Goal: Transaction & Acquisition: Purchase product/service

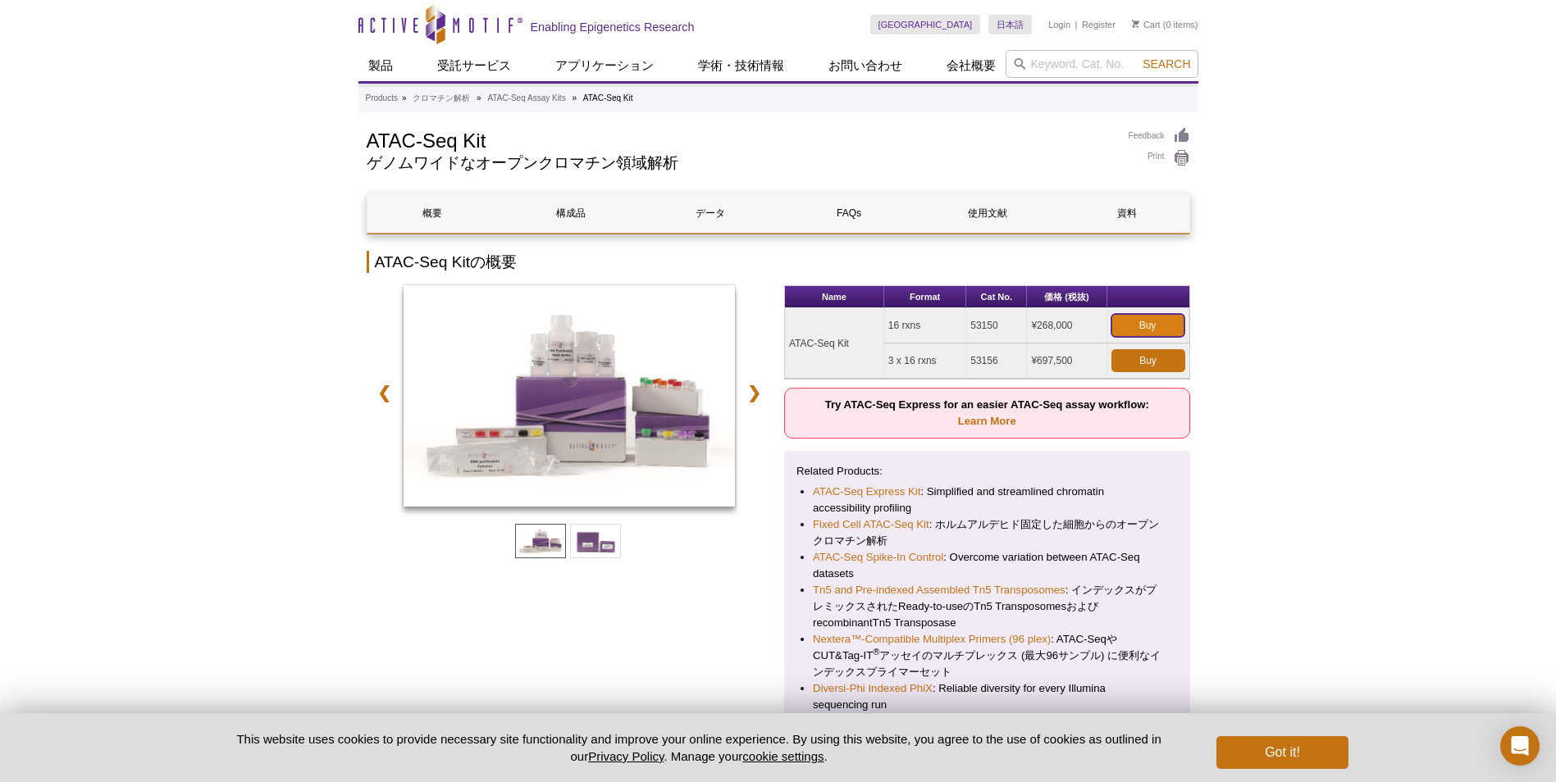
click at [1173, 322] on link "Buy" at bounding box center [1147, 325] width 73 height 23
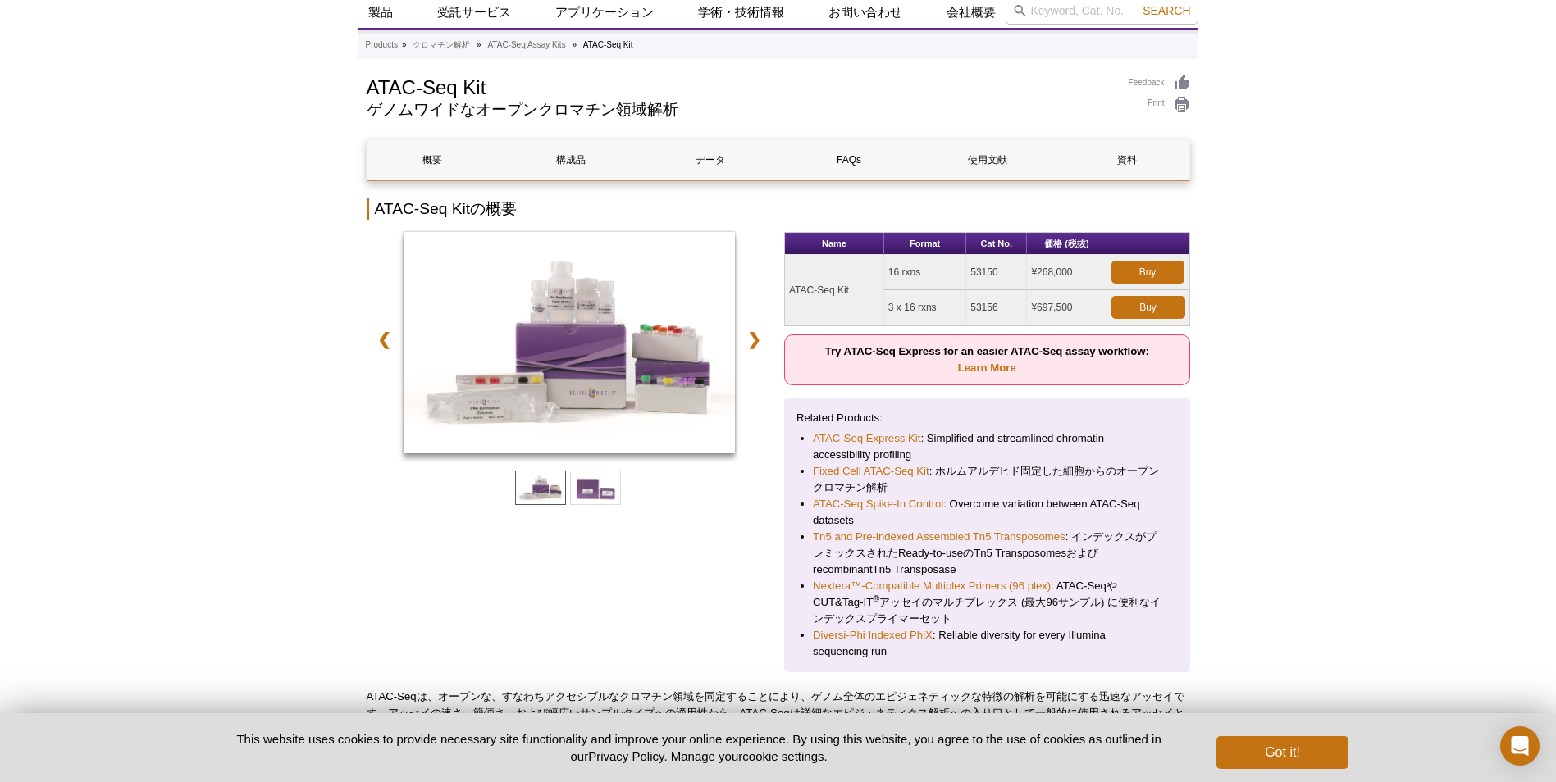
scroll to position [82, 0]
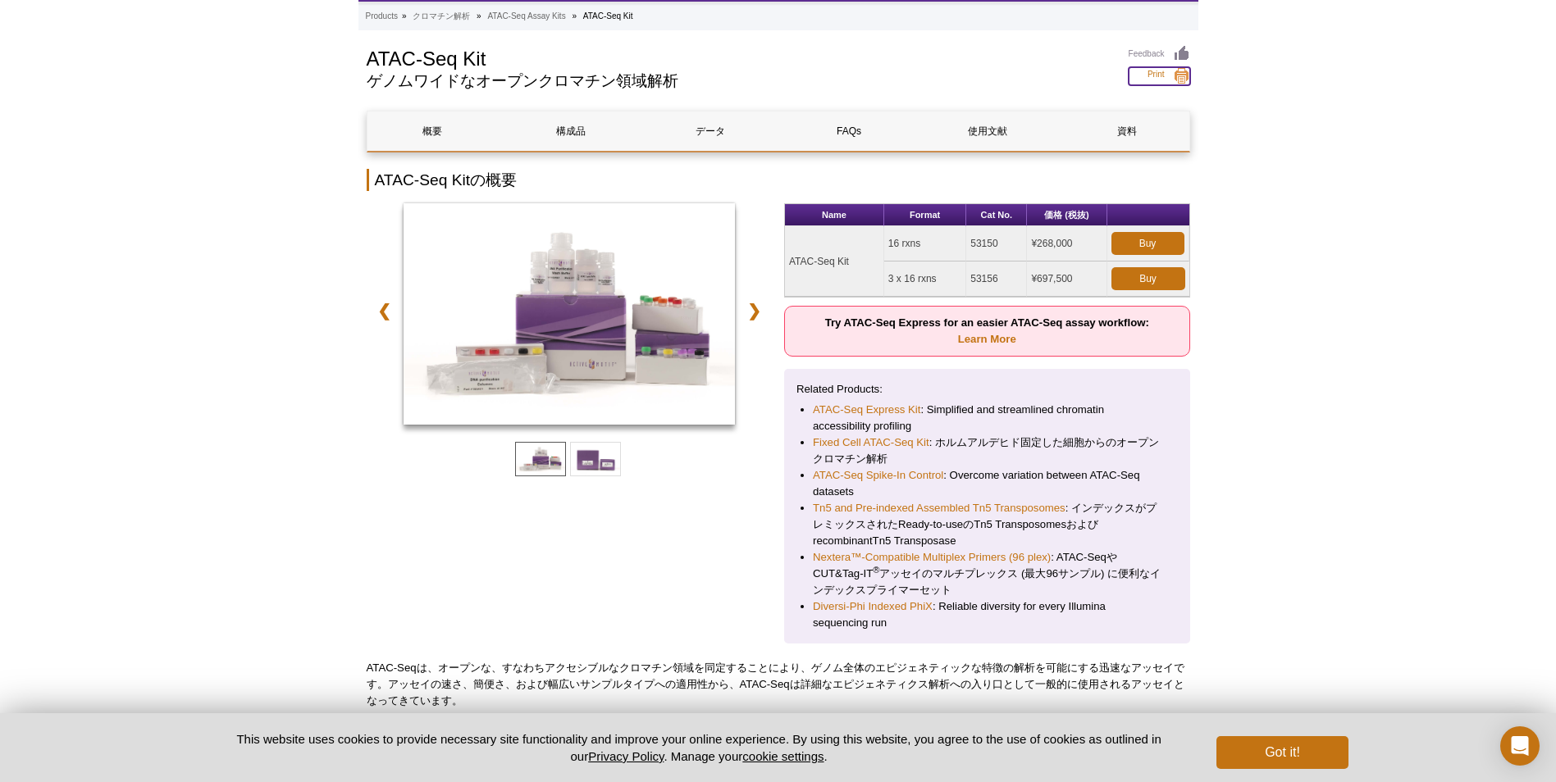
click at [1181, 75] on link "Print" at bounding box center [1159, 76] width 62 height 18
click at [1296, 749] on button "Got it!" at bounding box center [1281, 752] width 131 height 33
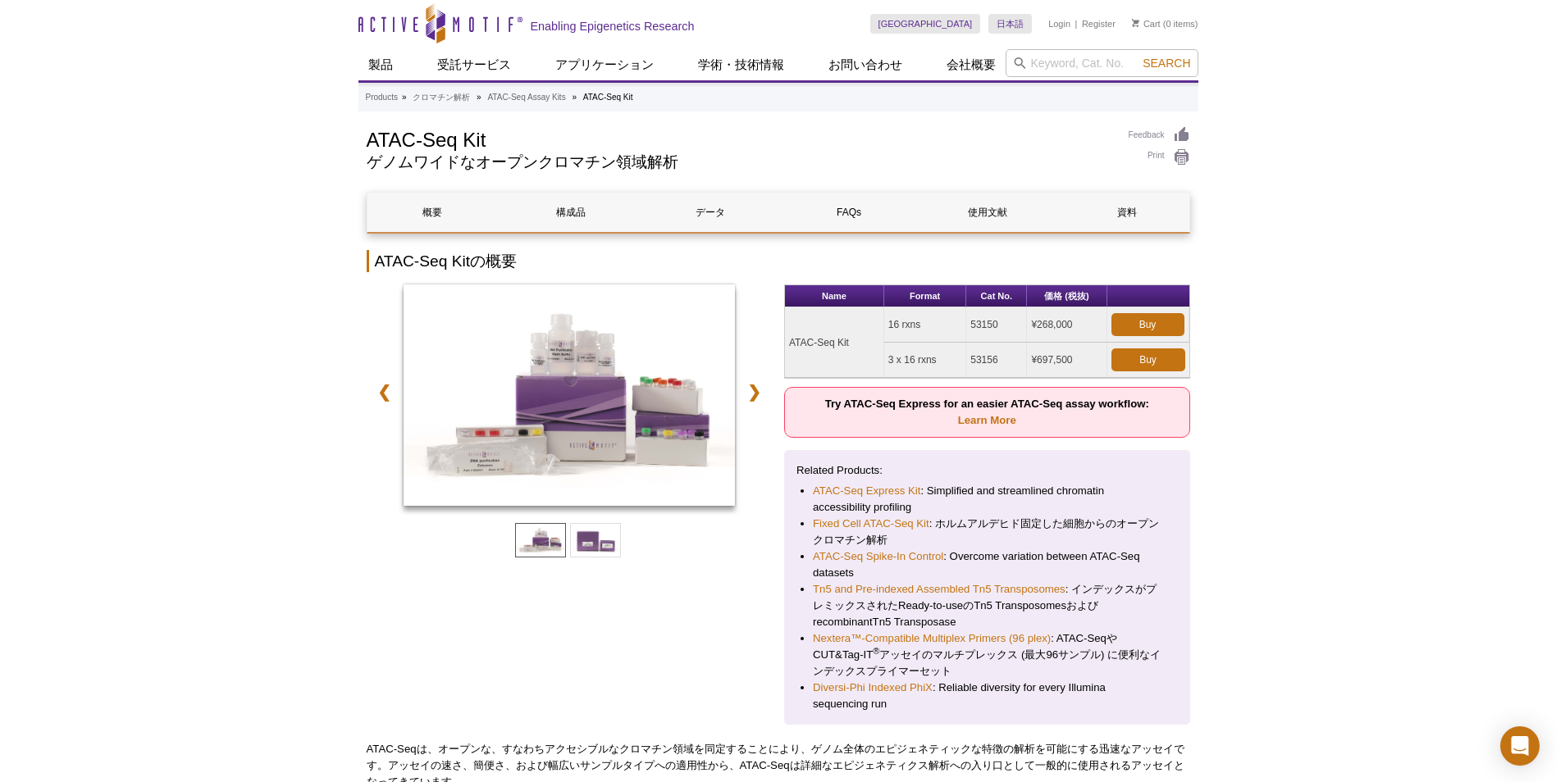
scroll to position [0, 0]
